Goal: Task Accomplishment & Management: Manage account settings

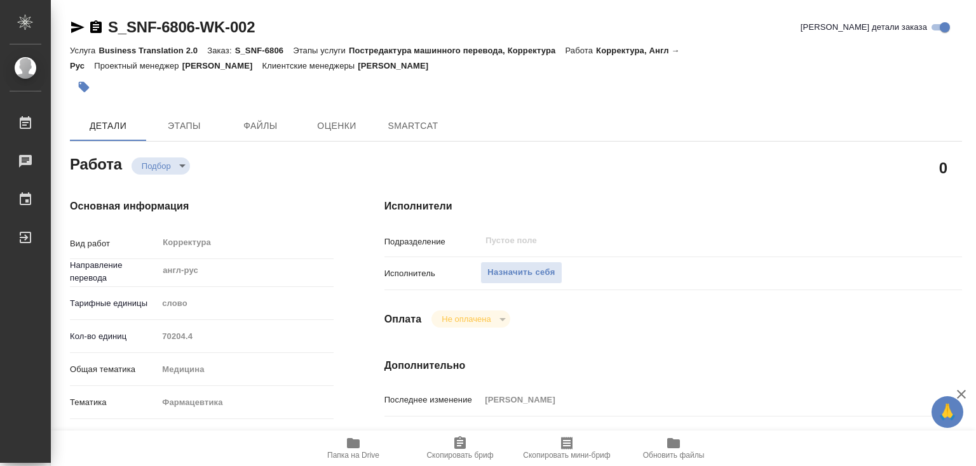
type textarea "x"
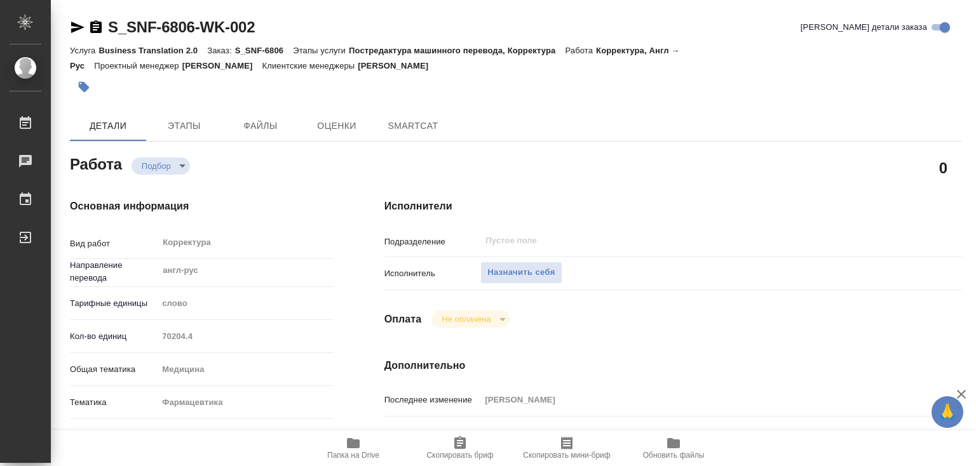
type textarea "x"
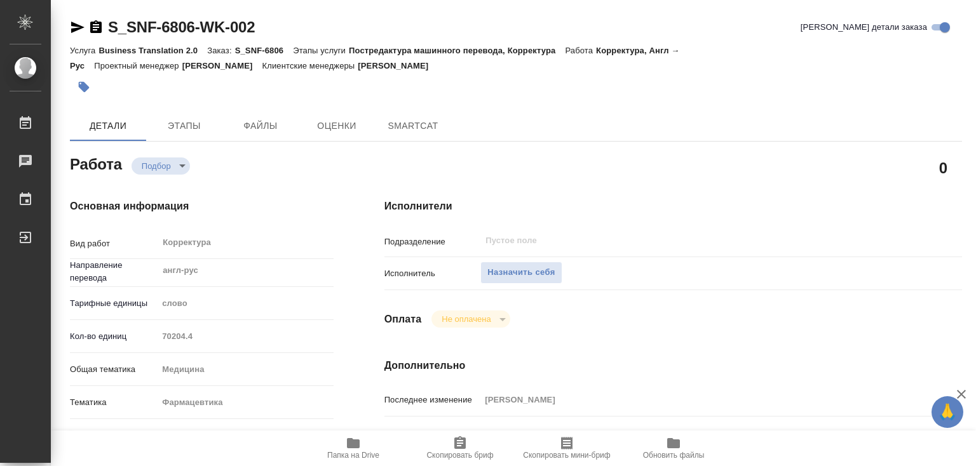
type textarea "x"
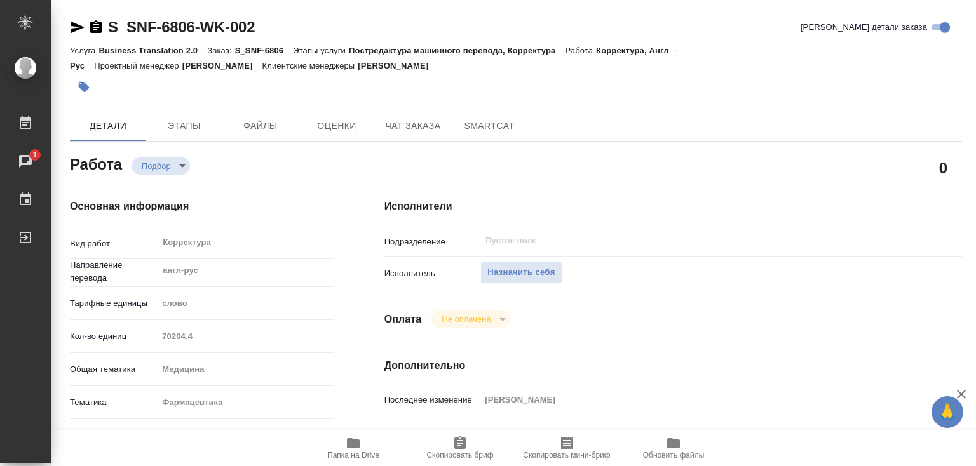
type textarea "x"
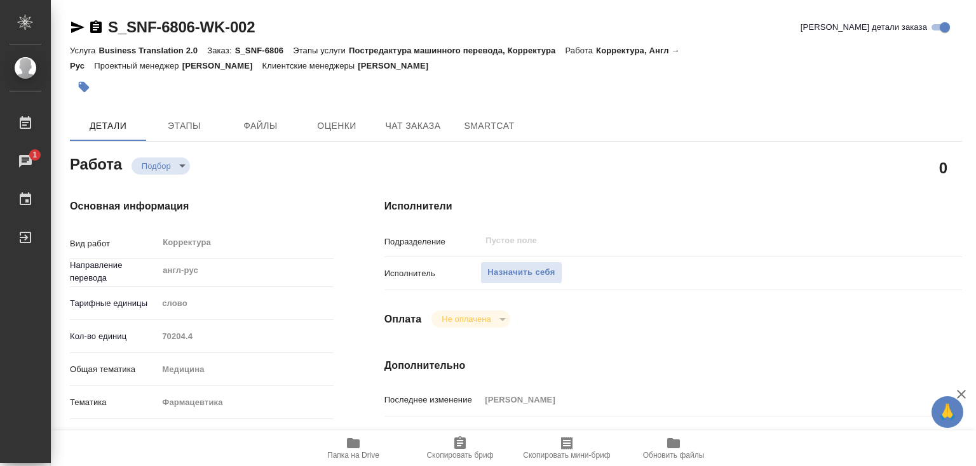
type textarea "x"
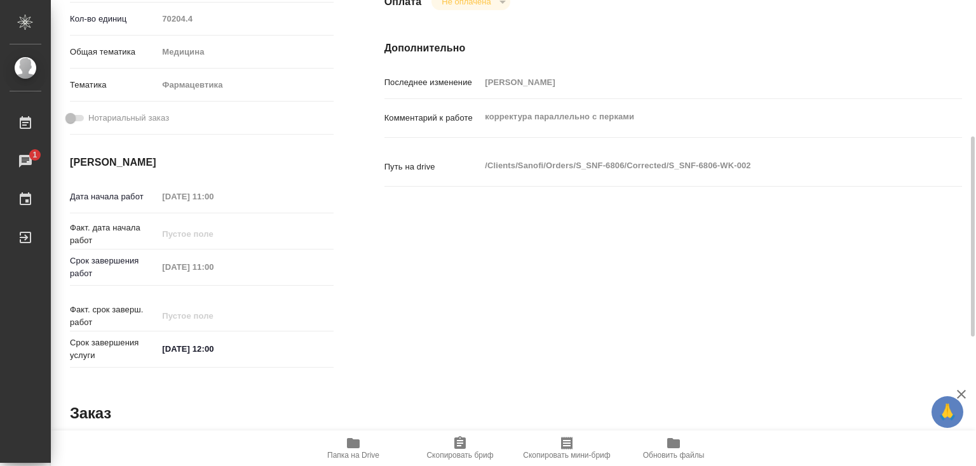
scroll to position [191, 0]
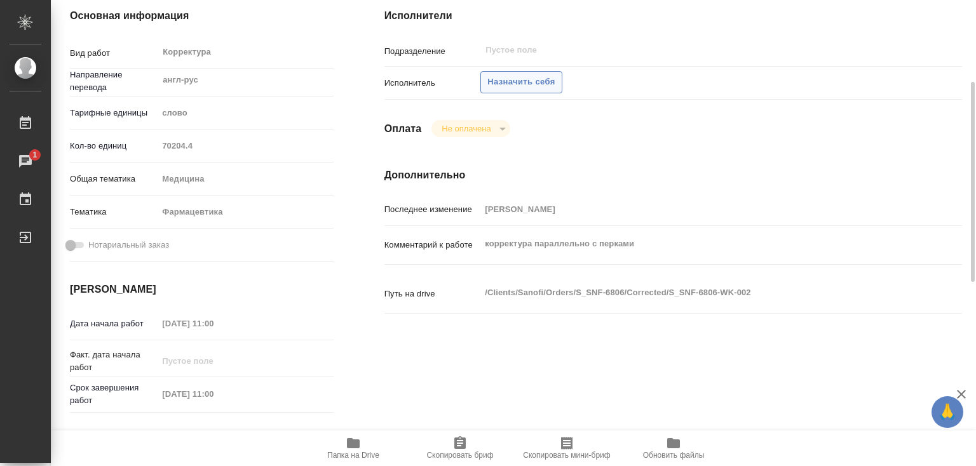
click at [551, 80] on span "Назначить себя" at bounding box center [520, 82] width 67 height 15
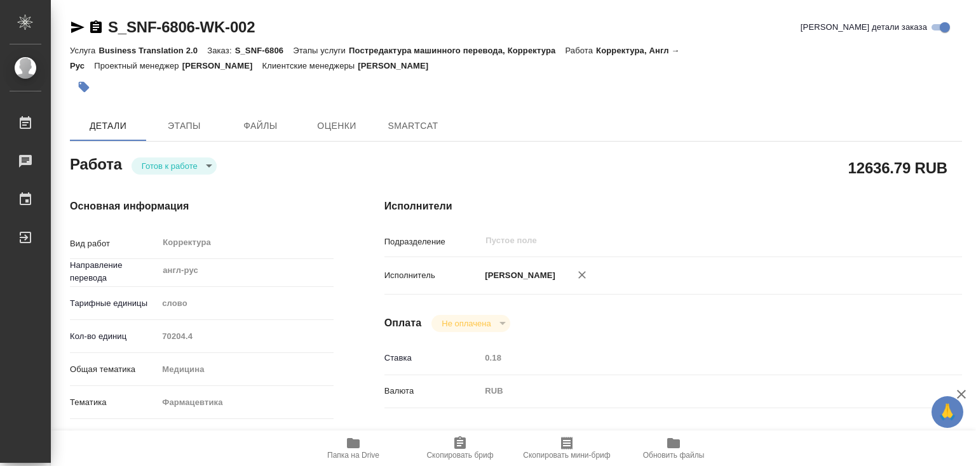
type textarea "x"
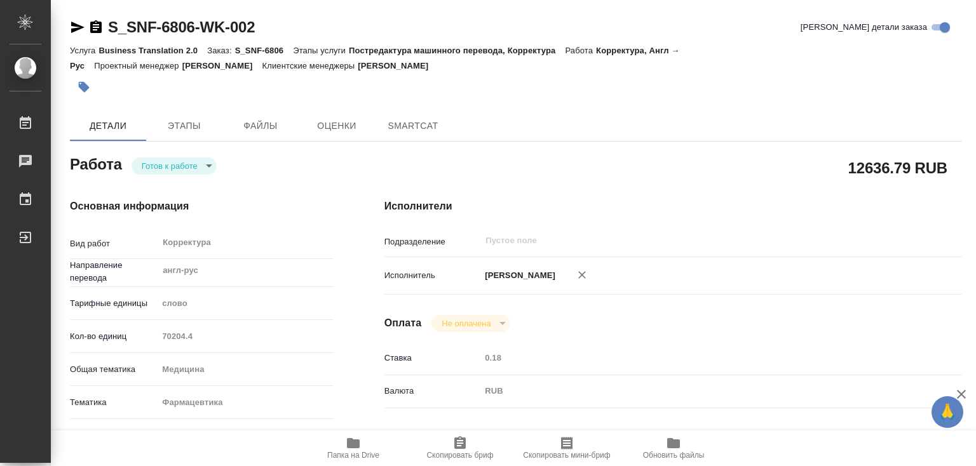
type textarea "x"
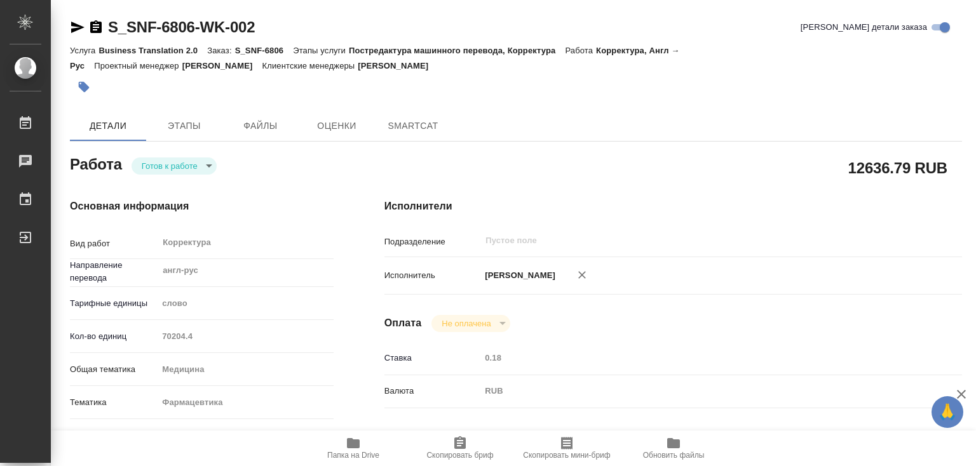
type textarea "x"
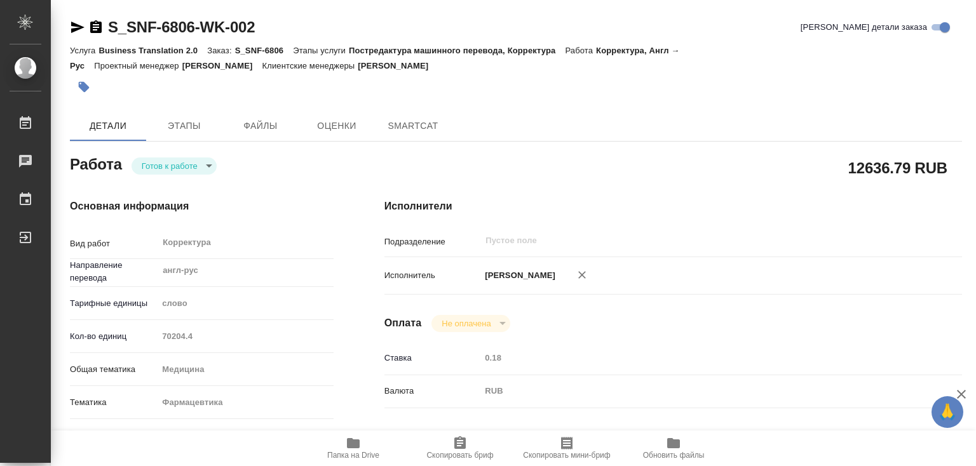
type textarea "x"
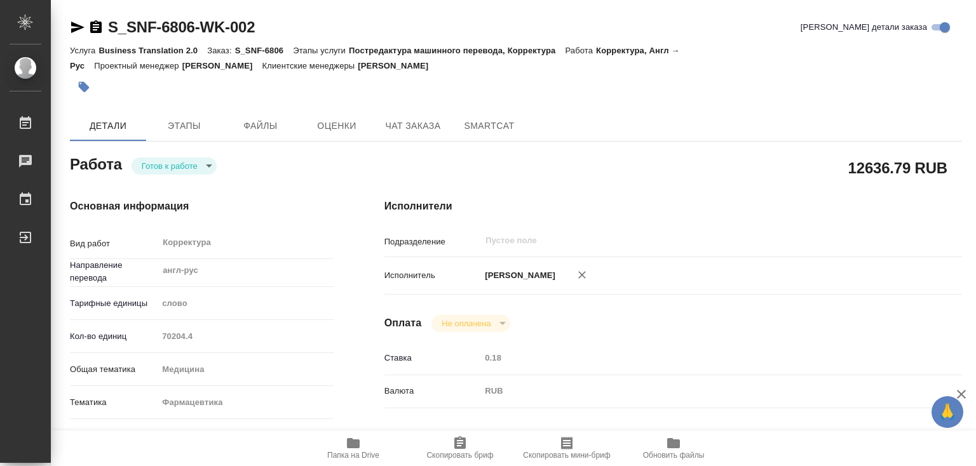
type textarea "x"
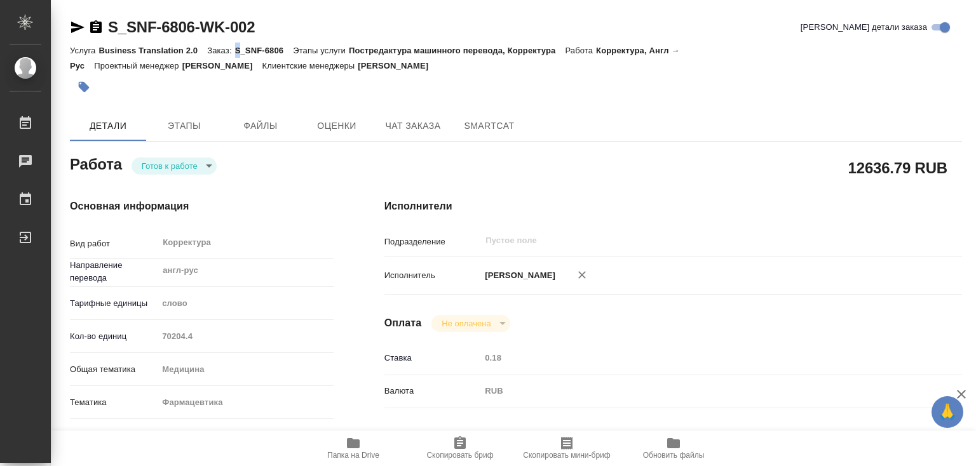
type textarea "x"
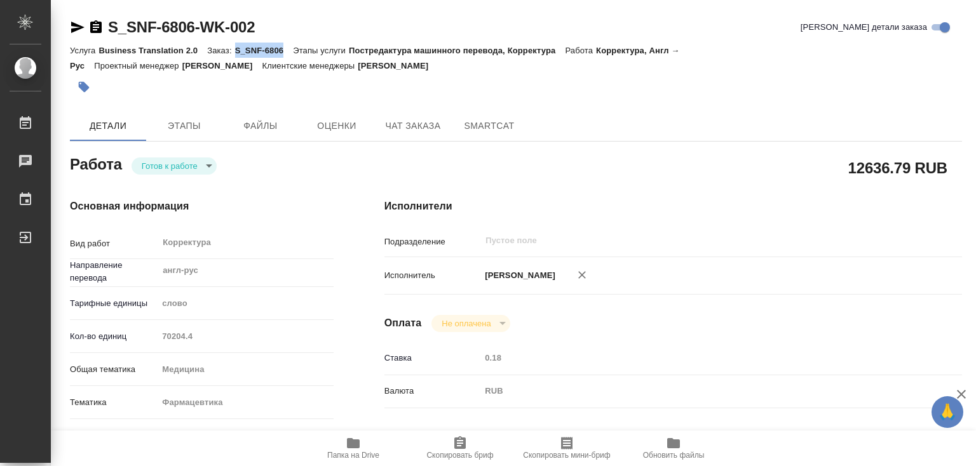
drag, startPoint x: 236, startPoint y: 50, endPoint x: 285, endPoint y: 52, distance: 49.6
click at [285, 52] on p "S_SNF-6806" at bounding box center [264, 51] width 58 height 10
copy p "S_SNF-6806"
click at [358, 440] on icon "button" at bounding box center [353, 443] width 13 height 10
click at [260, 43] on div "Услуга Business Translation 2.0 Заказ: S_SNF-6806 Этапы услуги Постредактура ма…" at bounding box center [516, 58] width 892 height 30
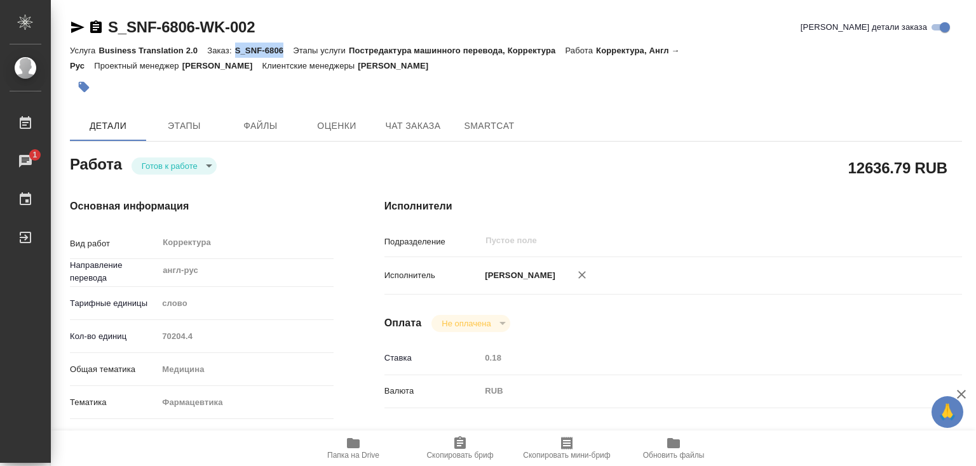
drag, startPoint x: 236, startPoint y: 49, endPoint x: 285, endPoint y: 51, distance: 48.3
click at [285, 51] on p "S_SNF-6806" at bounding box center [264, 51] width 58 height 10
copy p "S_SNF-6806"
click at [211, 166] on body "🙏 .cls-1 fill:#fff; AWATERA [PERSON_NAME]lebedeva Работы 1 Чаты График Выйти S_…" at bounding box center [488, 233] width 976 height 466
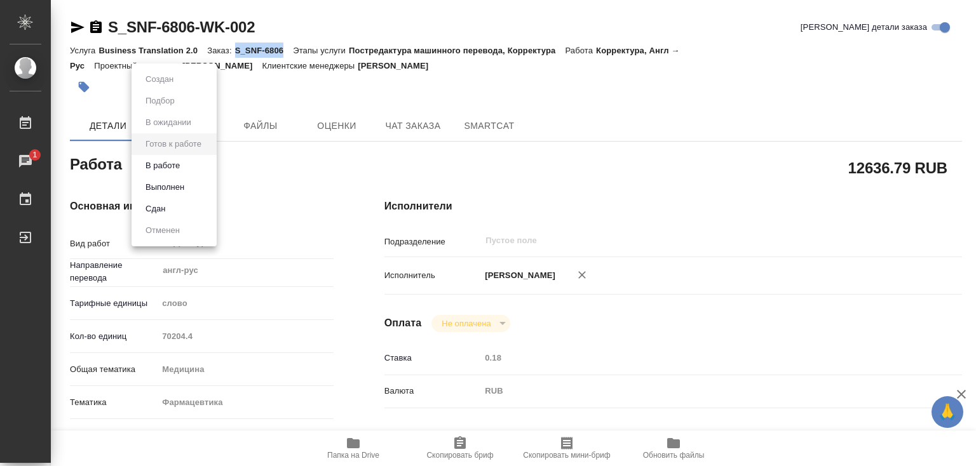
click at [199, 165] on li "В работе" at bounding box center [173, 166] width 85 height 22
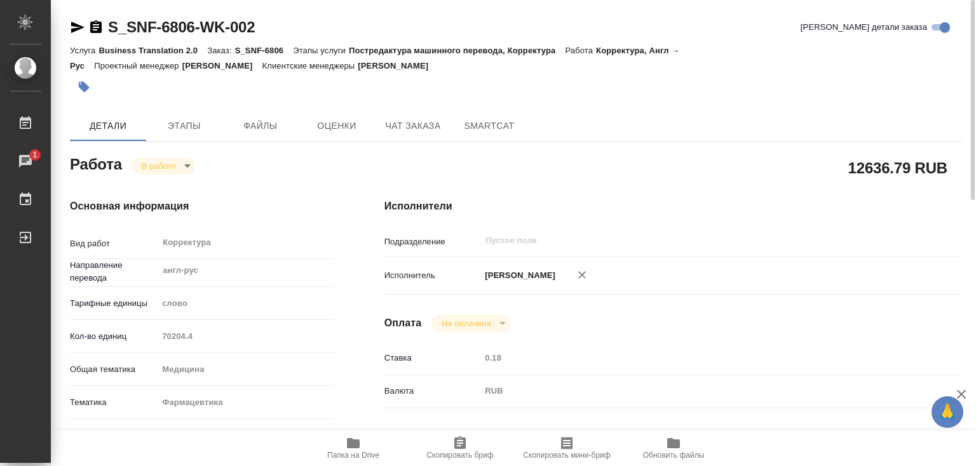
type textarea "x"
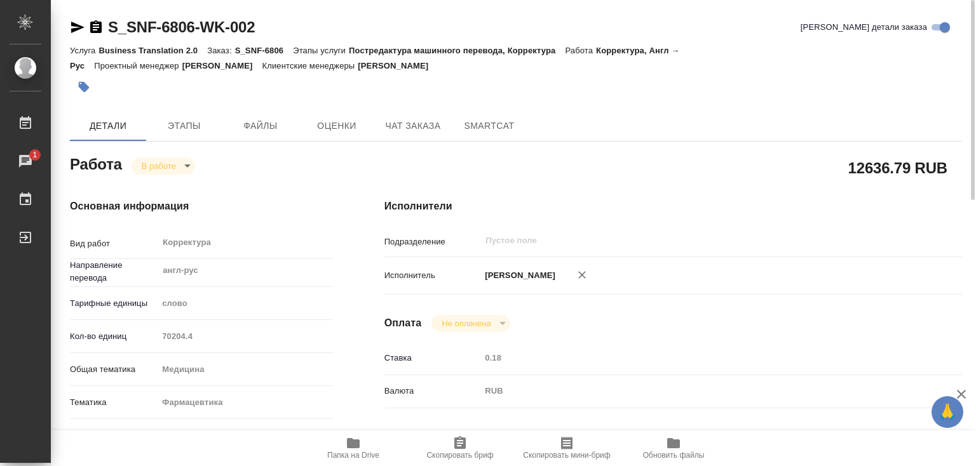
type textarea "x"
